Goal: Find specific page/section: Locate a particular part of the current website

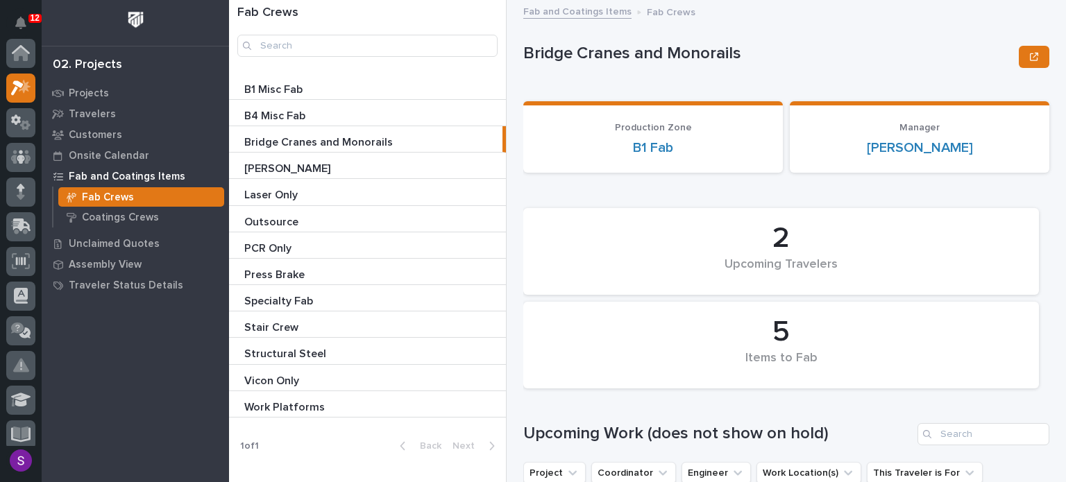
scroll to position [35, 0]
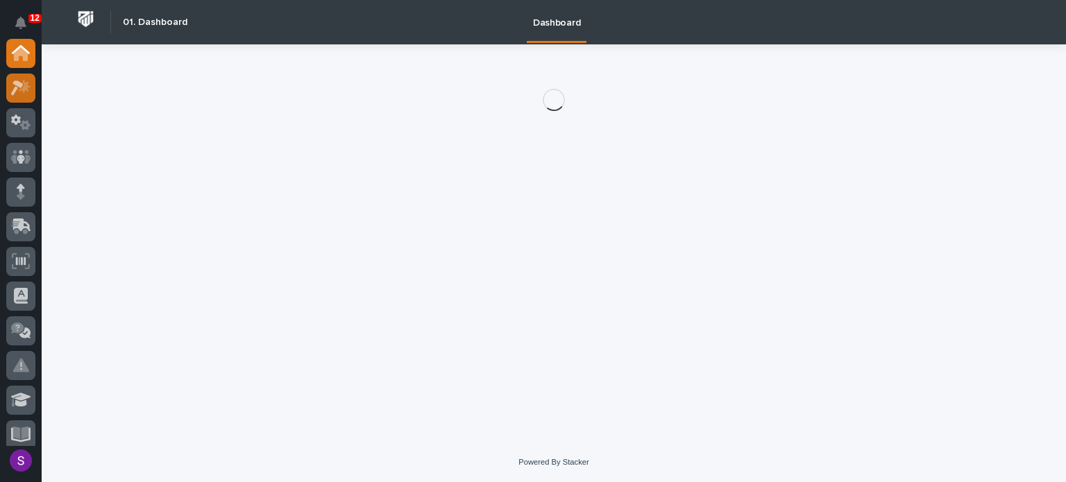
click at [15, 89] on icon at bounding box center [17, 88] width 12 height 15
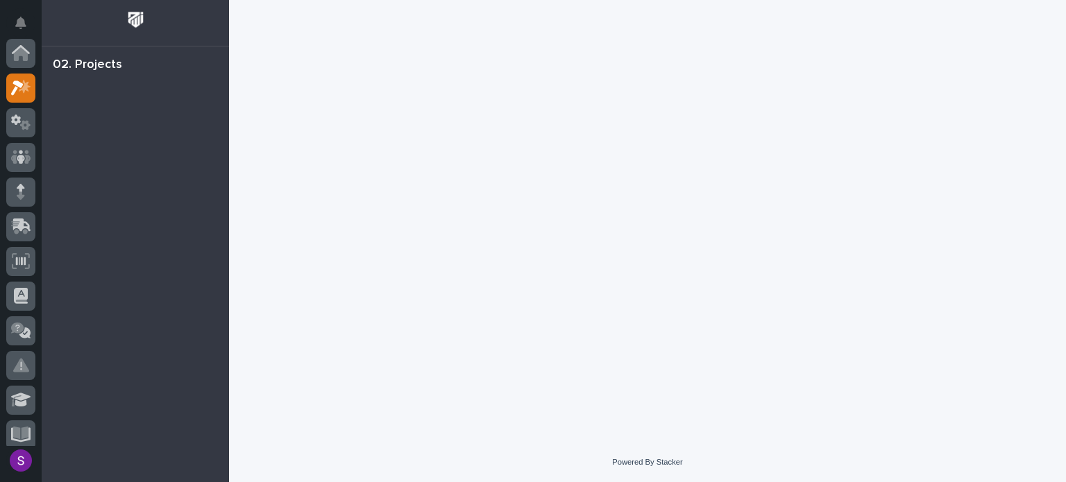
scroll to position [35, 0]
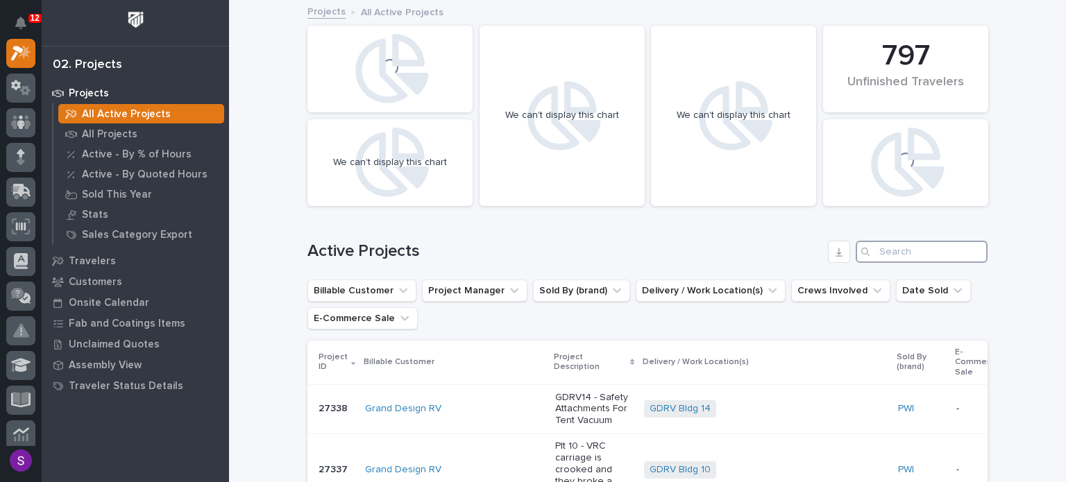
click at [888, 246] on input "Search" at bounding box center [922, 252] width 132 height 22
paste input "26627"
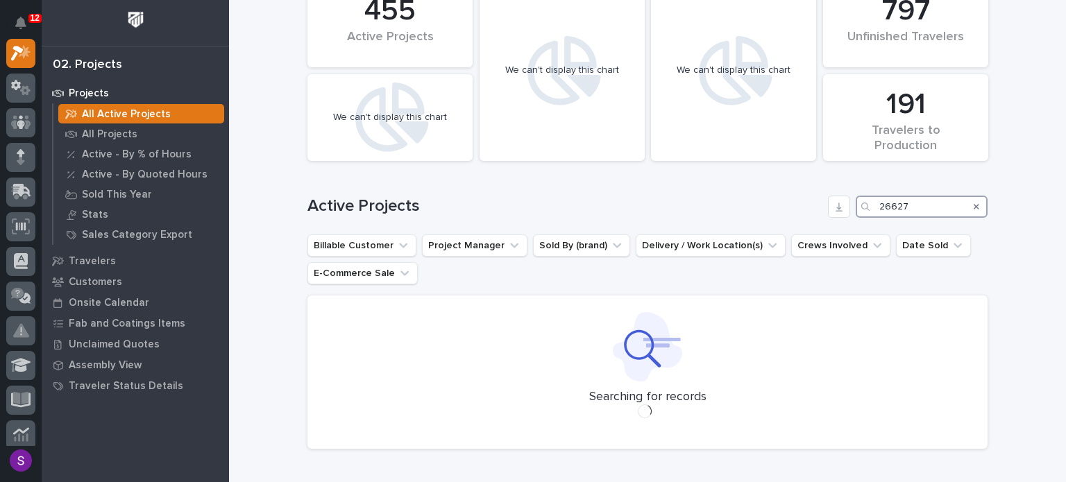
scroll to position [86, 0]
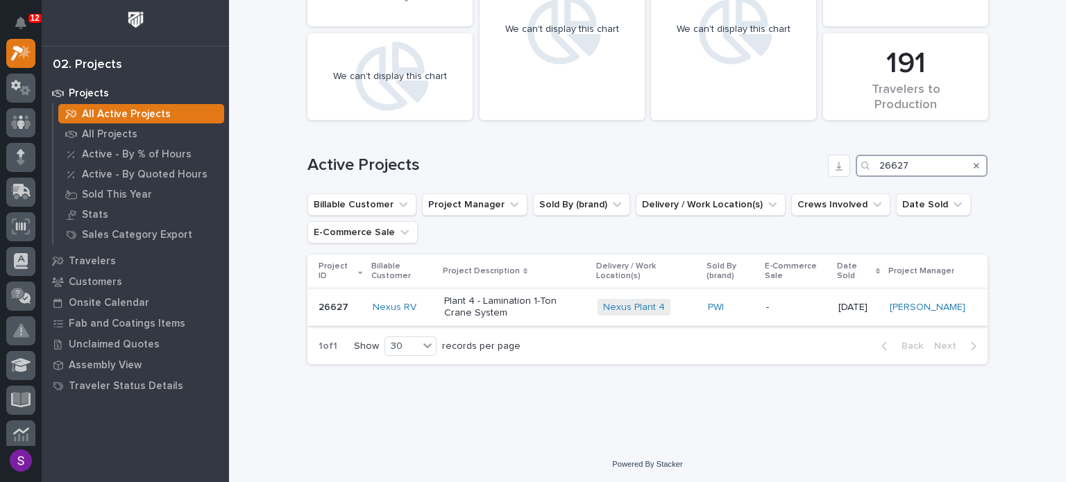
type input "26627"
click at [556, 311] on p "Plant 4 - Lamination 1-Ton Crane System" at bounding box center [515, 308] width 142 height 24
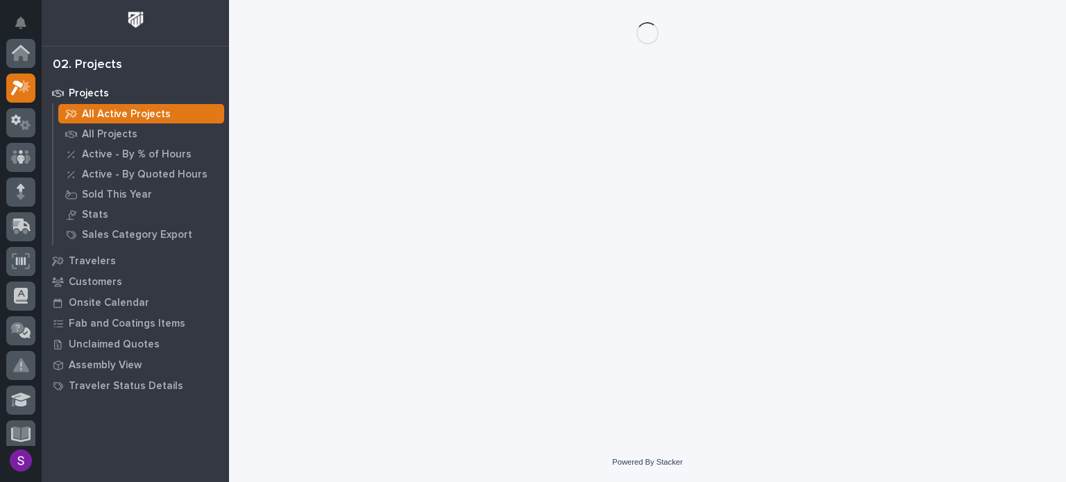
scroll to position [35, 0]
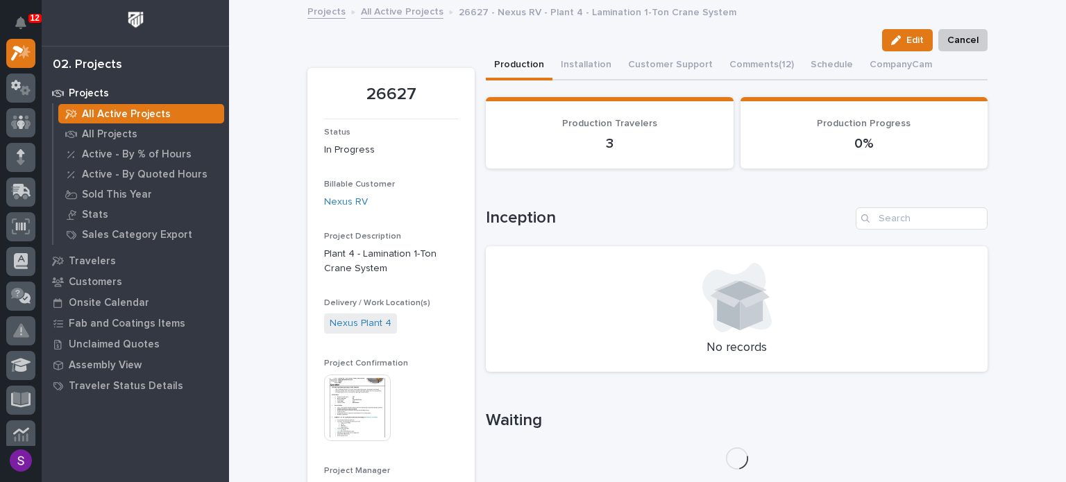
click at [339, 405] on img at bounding box center [357, 408] width 67 height 67
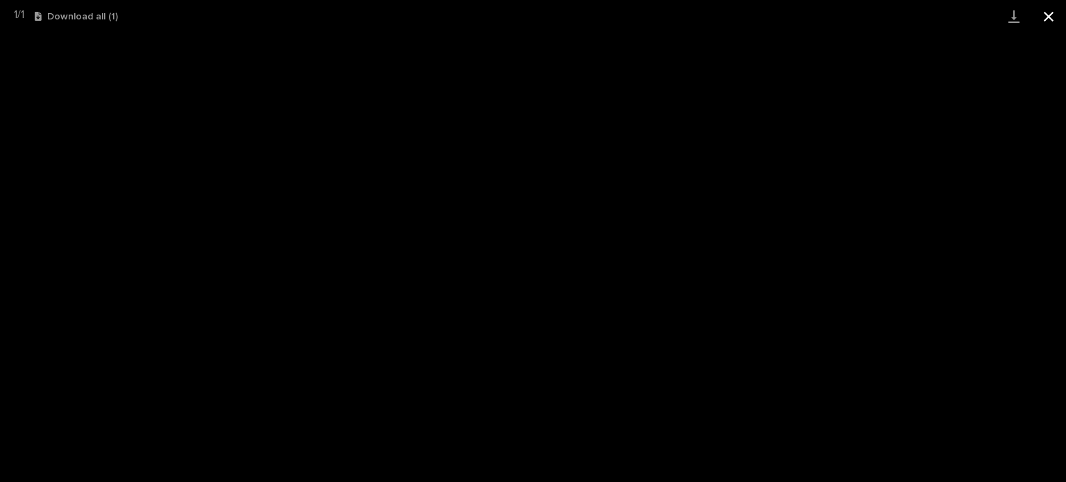
click at [1041, 15] on button "Close gallery" at bounding box center [1049, 16] width 35 height 33
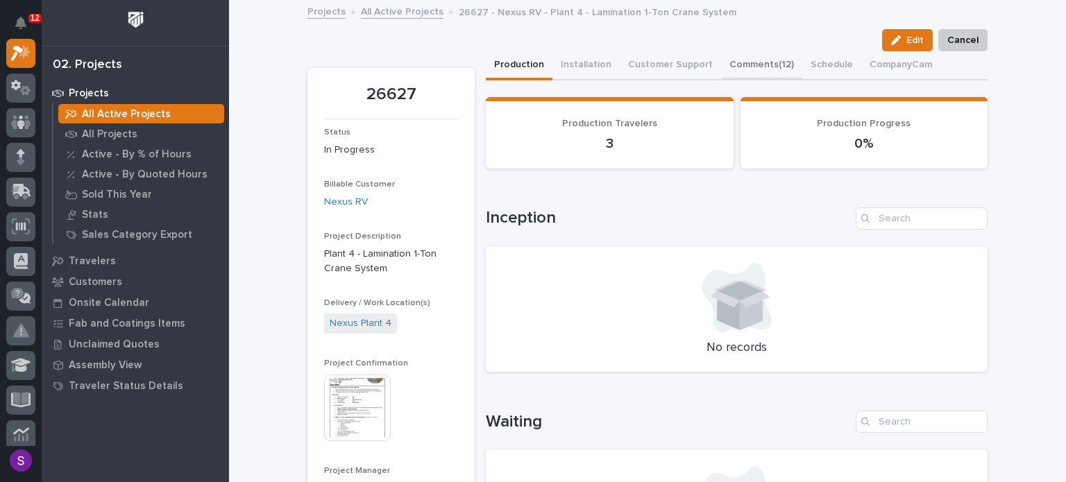
click at [721, 66] on button "Comments (12)" at bounding box center [761, 65] width 81 height 29
